Goal: Information Seeking & Learning: Learn about a topic

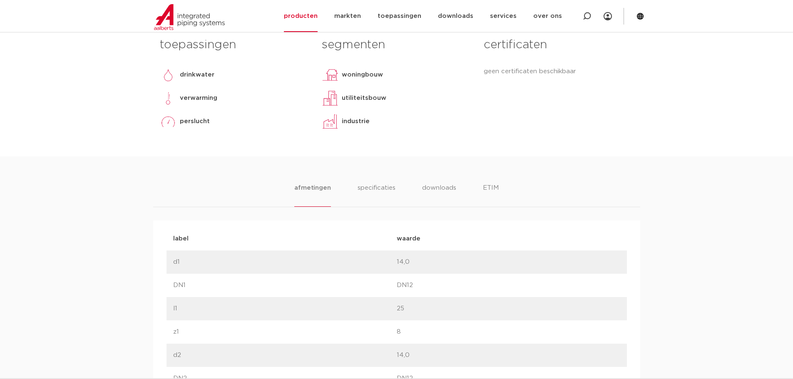
scroll to position [374, 0]
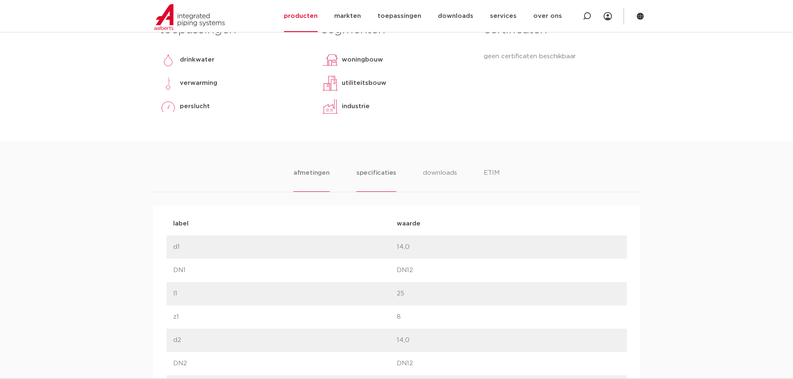
click at [384, 173] on li "specificaties" at bounding box center [376, 180] width 40 height 24
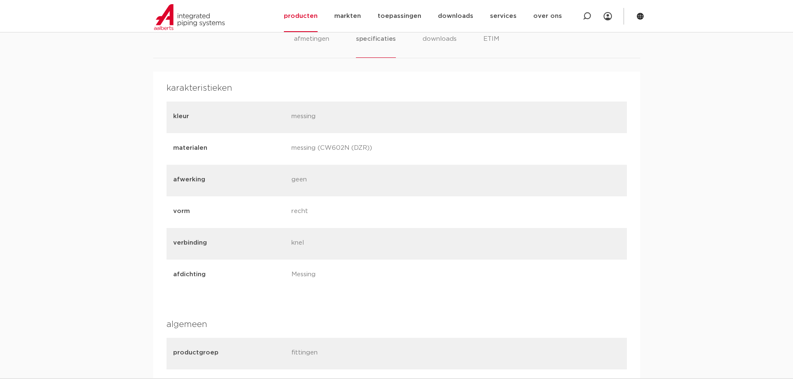
scroll to position [416, 0]
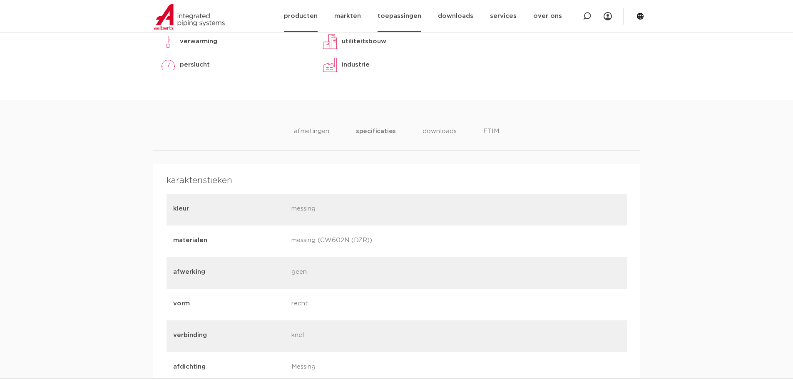
click at [407, 17] on link "toepassingen" at bounding box center [399, 16] width 44 height 32
